Goal: Task Accomplishment & Management: Manage account settings

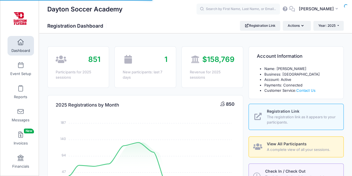
select select
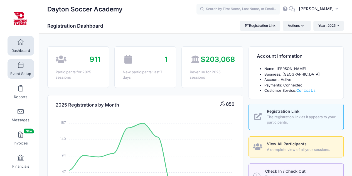
click at [16, 67] on link "Event Setup" at bounding box center [21, 69] width 26 height 20
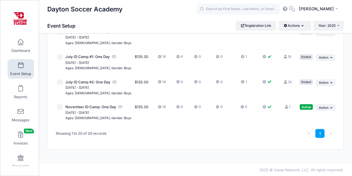
scroll to position [509, 0]
click at [241, 107] on icon at bounding box center [243, 107] width 4 height 0
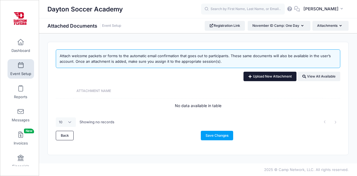
click at [271, 77] on link "Upload New Attachment" at bounding box center [269, 76] width 53 height 9
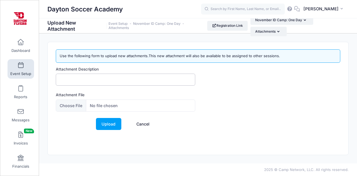
click at [111, 80] on input "Attachment Description" at bounding box center [125, 80] width 139 height 12
type input "Confirmation"
click at [109, 123] on link "Upload" at bounding box center [108, 124] width 25 height 12
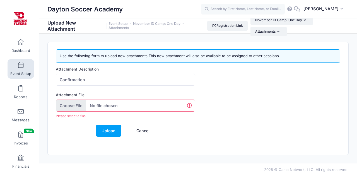
click at [110, 107] on input "Attachment File" at bounding box center [125, 105] width 139 height 12
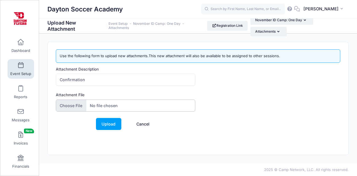
type input "C:\fakepath\2025 November ID Camp.pdf"
click at [108, 122] on link "Upload" at bounding box center [108, 124] width 25 height 12
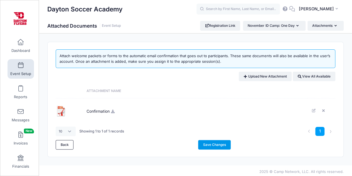
click at [215, 143] on link "Save Changes" at bounding box center [214, 144] width 33 height 9
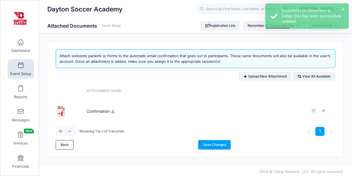
click at [26, 68] on link "Event Setup" at bounding box center [21, 69] width 26 height 20
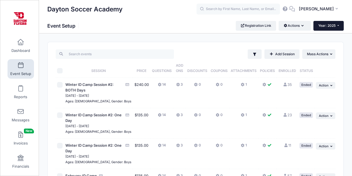
click at [325, 28] on button "Year: 2025" at bounding box center [329, 25] width 30 height 9
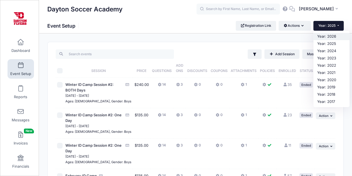
click at [328, 36] on link "Year: 2026" at bounding box center [332, 36] width 36 height 7
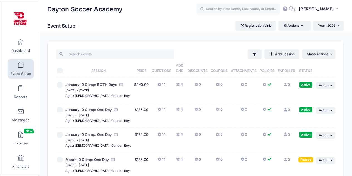
scroll to position [28, 0]
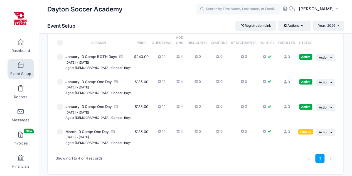
click at [240, 57] on icon at bounding box center [242, 57] width 4 height 0
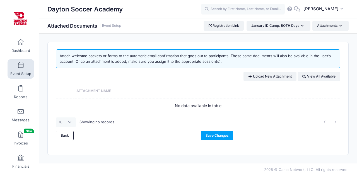
click at [101, 91] on th "Attachment Name" at bounding box center [198, 91] width 249 height 14
click at [263, 76] on link "Upload New Attachment" at bounding box center [269, 76] width 53 height 9
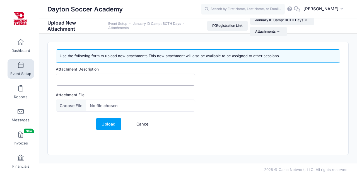
click at [97, 78] on input "Attachment Description" at bounding box center [125, 80] width 139 height 12
type input "Confirmation"
click at [104, 105] on input "Attachment File" at bounding box center [125, 105] width 139 height 12
type input "C:\fakepath\[DATE] ID Camp Confirmation.pdf"
click at [107, 124] on link "Upload" at bounding box center [108, 124] width 25 height 12
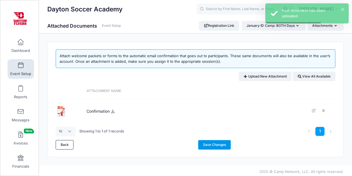
click at [211, 143] on link "Save Changes" at bounding box center [214, 144] width 33 height 9
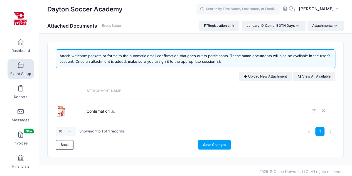
click at [21, 68] on span at bounding box center [21, 65] width 0 height 6
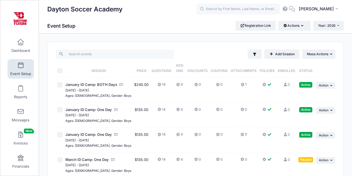
click at [243, 115] on button "0" at bounding box center [243, 111] width 7 height 8
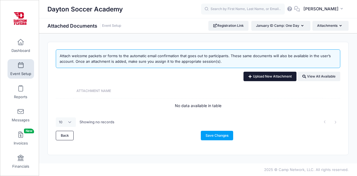
click at [269, 74] on link "Upload New Attachment" at bounding box center [269, 76] width 53 height 9
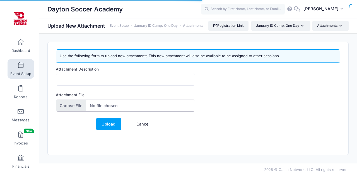
click at [137, 102] on input "Attachment File" at bounding box center [125, 105] width 139 height 12
type input "C:\fakepath\[DATE] ID Camp Confirmation.pdf"
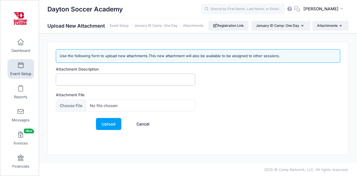
click at [112, 81] on input "Attachment Description" at bounding box center [125, 80] width 139 height 12
type input "Confirmation"
click at [109, 124] on link "Upload" at bounding box center [108, 124] width 25 height 12
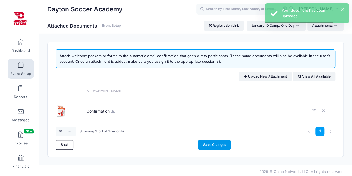
click at [211, 144] on link "Save Changes" at bounding box center [214, 144] width 33 height 9
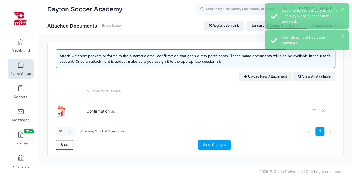
click at [21, 67] on span at bounding box center [21, 65] width 0 height 6
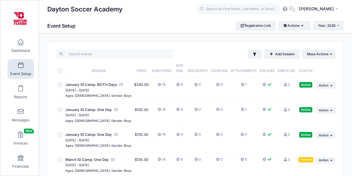
click at [244, 140] on button "0" at bounding box center [243, 136] width 7 height 8
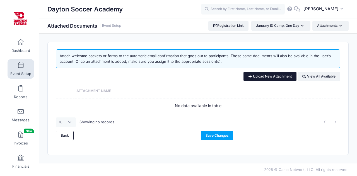
click at [271, 78] on link "Upload New Attachment" at bounding box center [269, 76] width 53 height 9
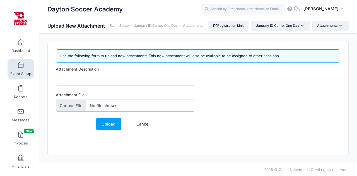
click at [106, 104] on input "Attachment File" at bounding box center [125, 105] width 139 height 12
type input "C:\fakepath\[DATE] ID Camp Confirmation.pdf"
click at [119, 77] on input "Attachment Description" at bounding box center [125, 80] width 139 height 12
type input "Confirmation"
click at [109, 122] on link "Upload" at bounding box center [108, 124] width 25 height 12
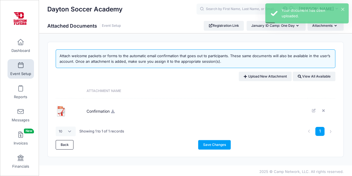
click at [60, 107] on img at bounding box center [61, 110] width 11 height 11
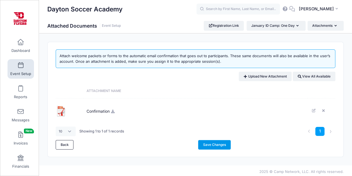
click at [212, 145] on link "Save Changes" at bounding box center [214, 144] width 33 height 9
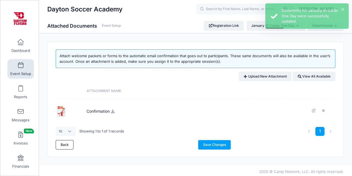
click at [21, 67] on span at bounding box center [21, 65] width 0 height 6
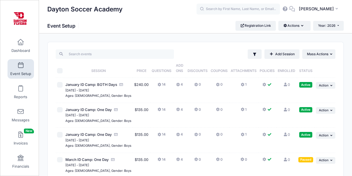
click at [241, 135] on icon at bounding box center [243, 135] width 4 height 0
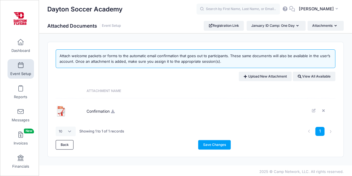
click at [64, 111] on img at bounding box center [61, 110] width 11 height 11
click at [101, 111] on span "Confirmation" at bounding box center [97, 110] width 23 height 15
click at [115, 112] on icon at bounding box center [113, 111] width 4 height 4
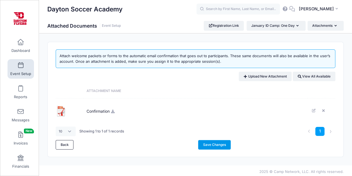
click at [216, 146] on link "Save Changes" at bounding box center [214, 144] width 33 height 9
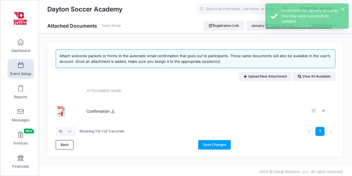
click at [21, 67] on span at bounding box center [21, 65] width 0 height 6
